Goal: Task Accomplishment & Management: Complete application form

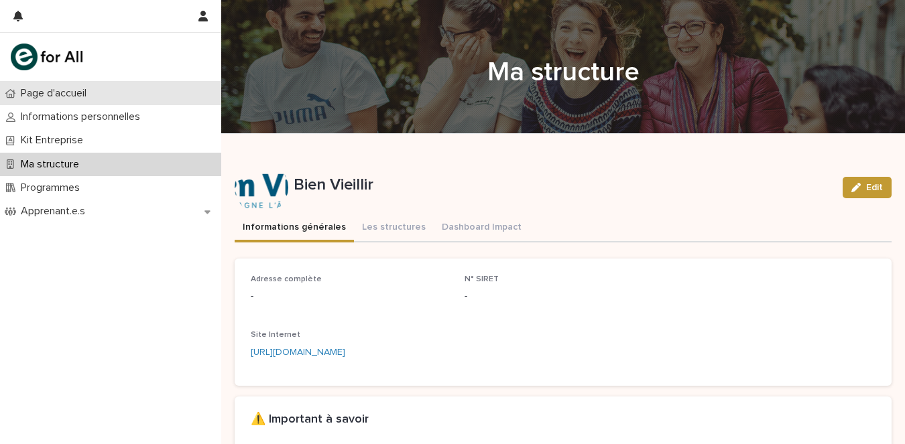
click at [47, 99] on p "Page d'accueil" at bounding box center [56, 93] width 82 height 13
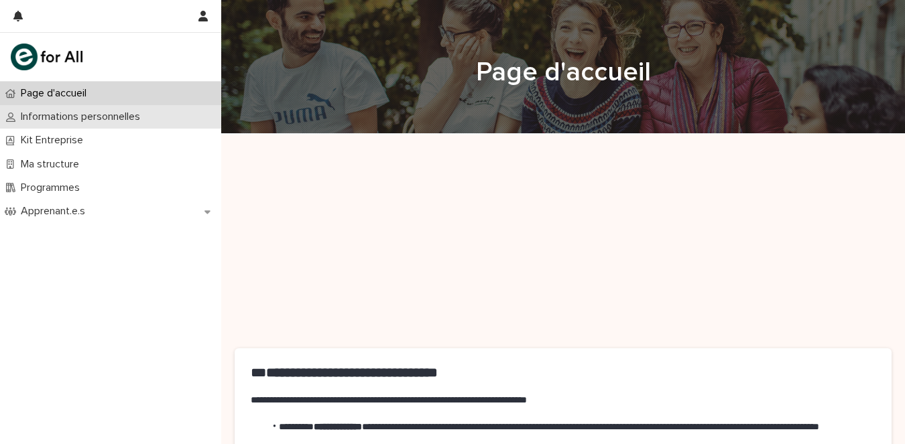
click at [89, 116] on p "Informations personnelles" at bounding box center [82, 117] width 135 height 13
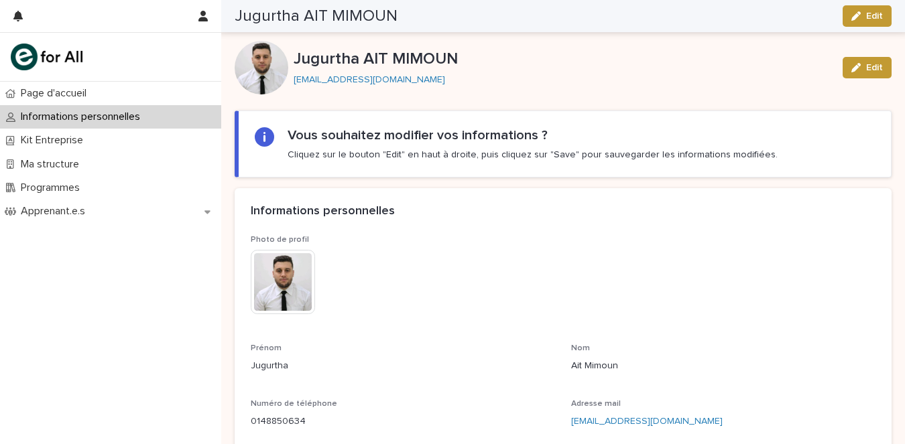
scroll to position [56, 0]
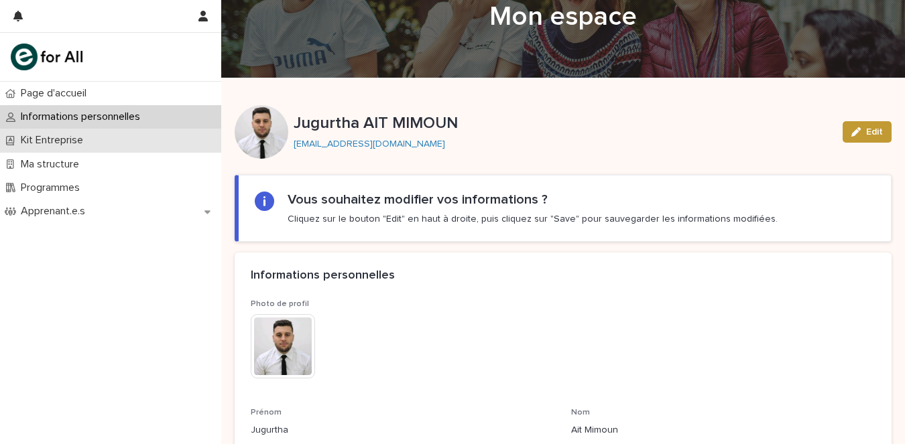
click at [121, 147] on div "Kit Entreprise" at bounding box center [110, 140] width 221 height 23
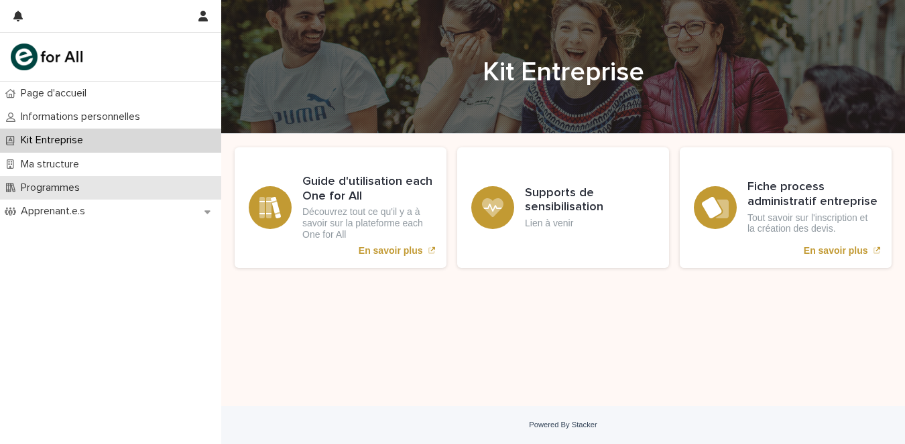
click at [41, 185] on p "Programmes" at bounding box center [52, 188] width 75 height 13
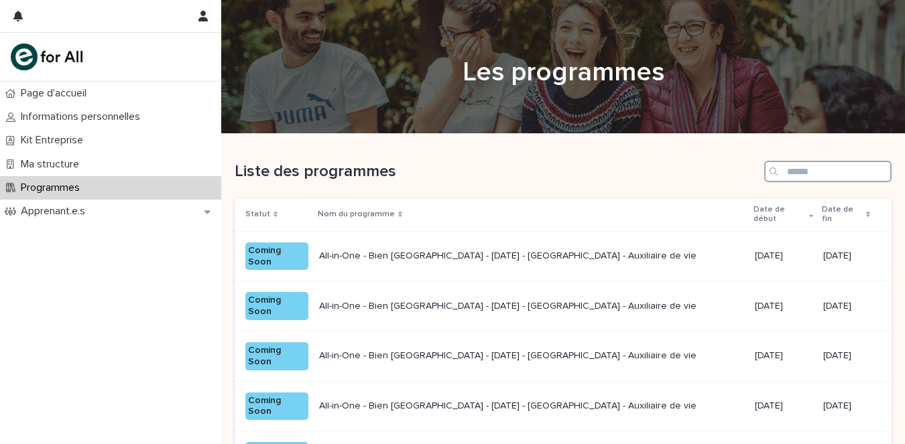
click at [799, 172] on input "Search" at bounding box center [827, 171] width 127 height 21
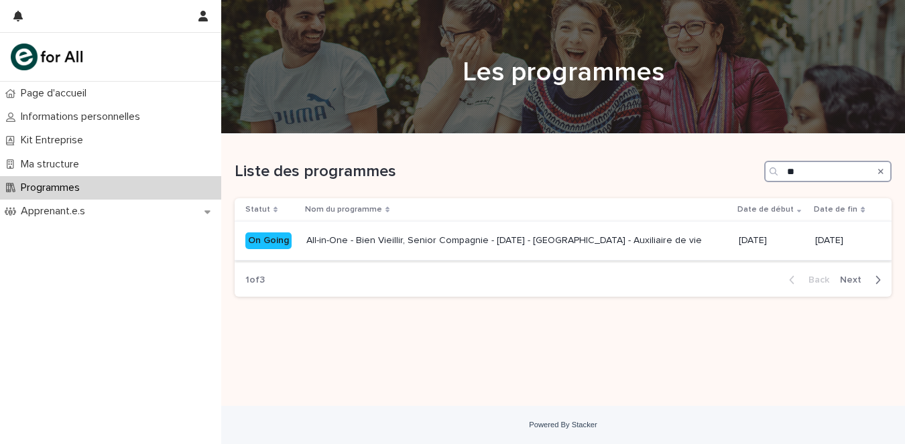
type input "**"
click at [675, 231] on div "All-in-One - Bien Vieillir, Senior Compagnie - [DATE] - [GEOGRAPHIC_DATA] - Aux…" at bounding box center [517, 241] width 422 height 22
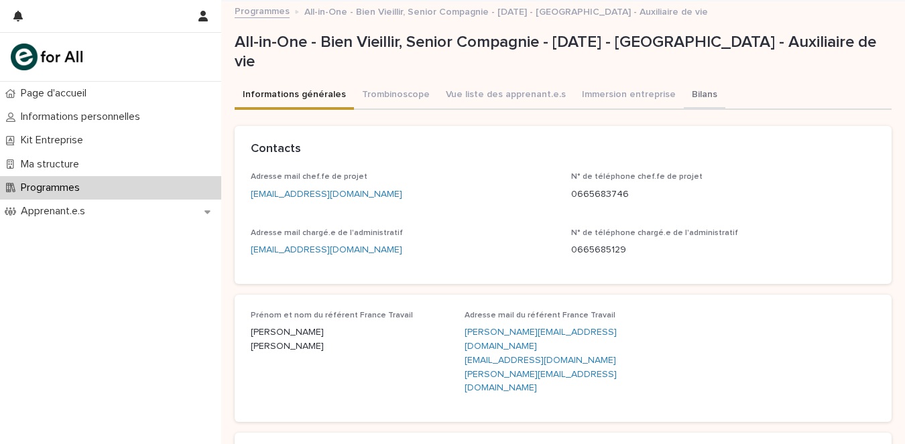
click at [684, 95] on button "Bilans" at bounding box center [705, 96] width 42 height 28
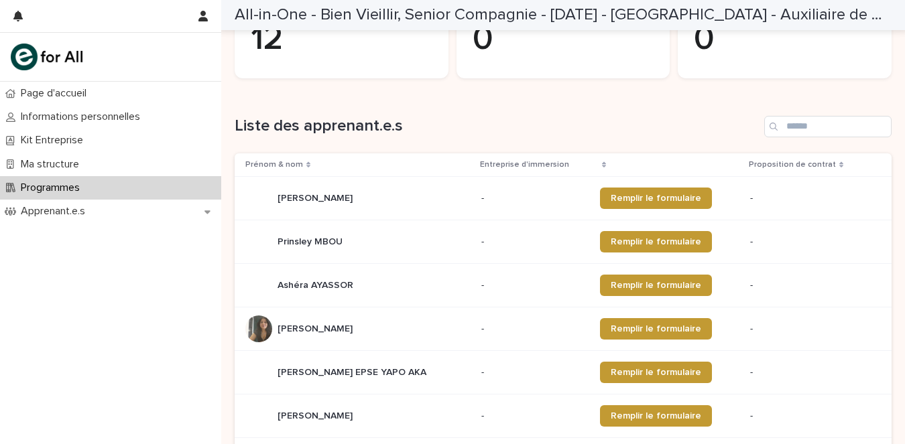
scroll to position [161, 0]
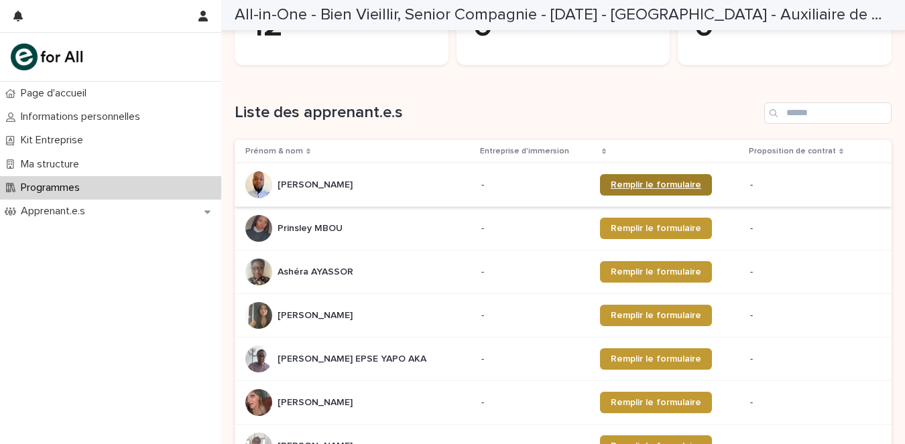
click at [677, 180] on link "Remplir le formulaire" at bounding box center [656, 184] width 112 height 21
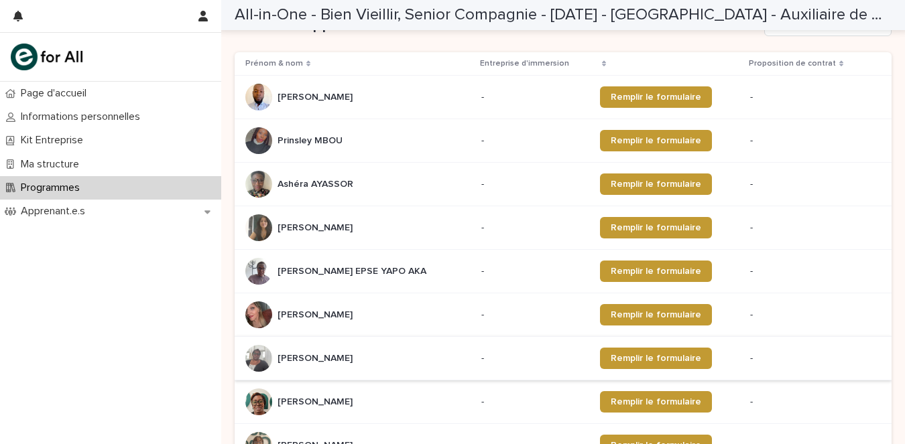
scroll to position [238, 0]
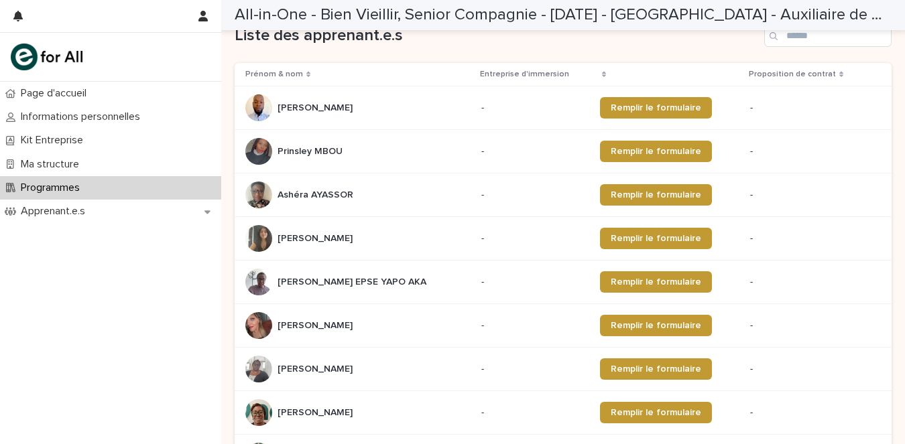
click at [858, 220] on td "-" at bounding box center [818, 239] width 147 height 44
